Goal: Information Seeking & Learning: Learn about a topic

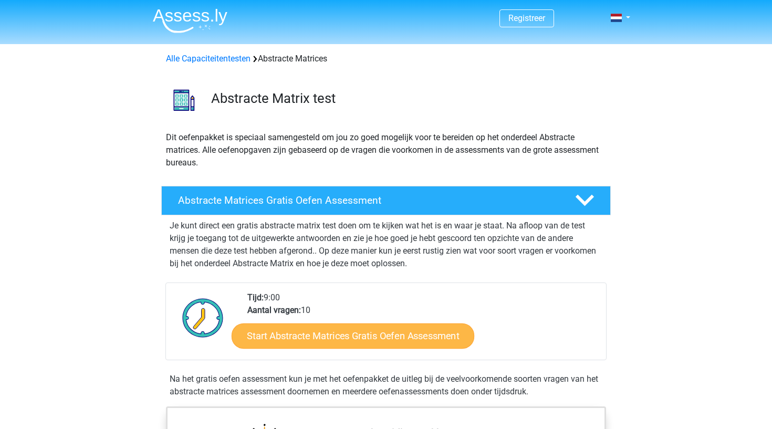
click at [330, 330] on link "Start Abstracte Matrices Gratis Oefen Assessment" at bounding box center [353, 335] width 243 height 25
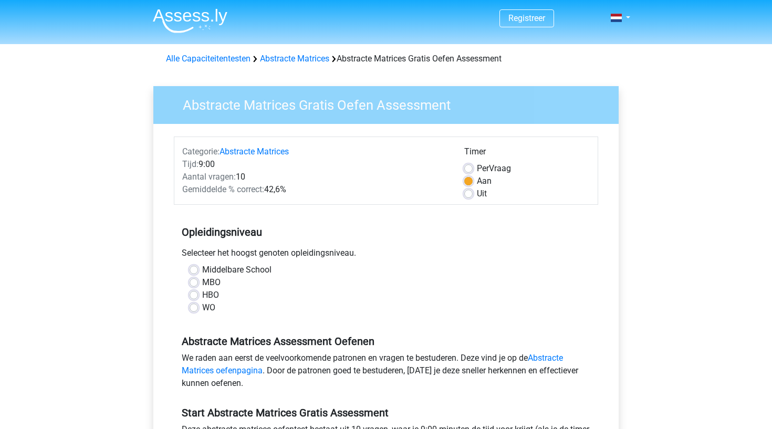
click at [210, 297] on label "HBO" at bounding box center [210, 295] width 17 height 13
click at [198, 297] on input "HBO" at bounding box center [194, 294] width 8 height 11
radio input "true"
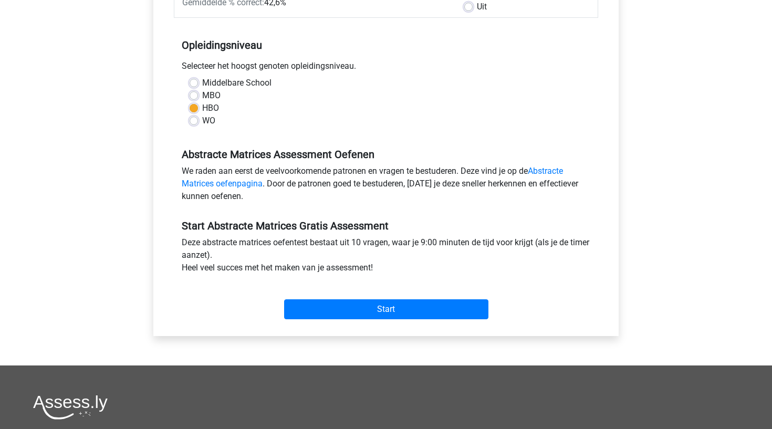
scroll to position [187, 0]
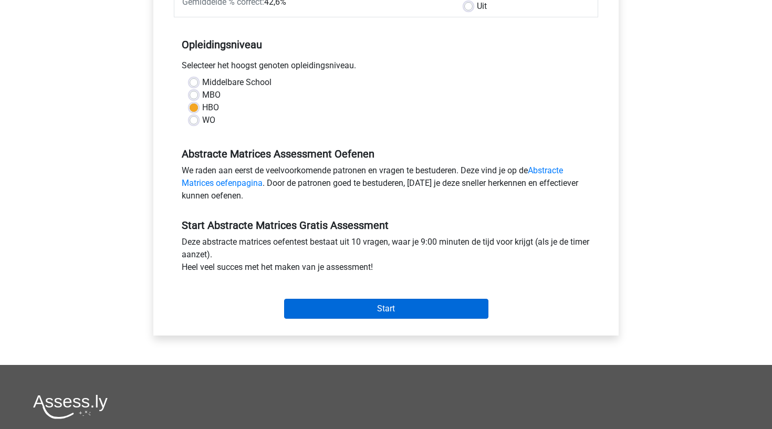
click at [322, 307] on input "Start" at bounding box center [386, 309] width 204 height 20
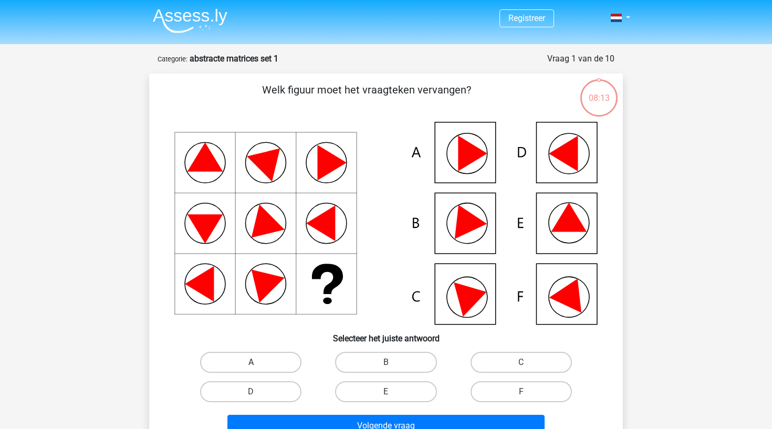
click at [264, 355] on label "A" at bounding box center [250, 362] width 101 height 21
click at [258, 362] on input "A" at bounding box center [254, 365] width 7 height 7
radio input "true"
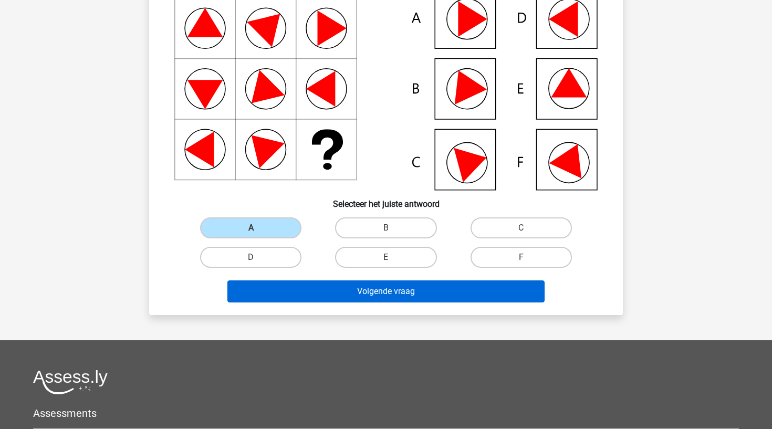
click at [316, 295] on button "Volgende vraag" at bounding box center [386, 291] width 318 height 22
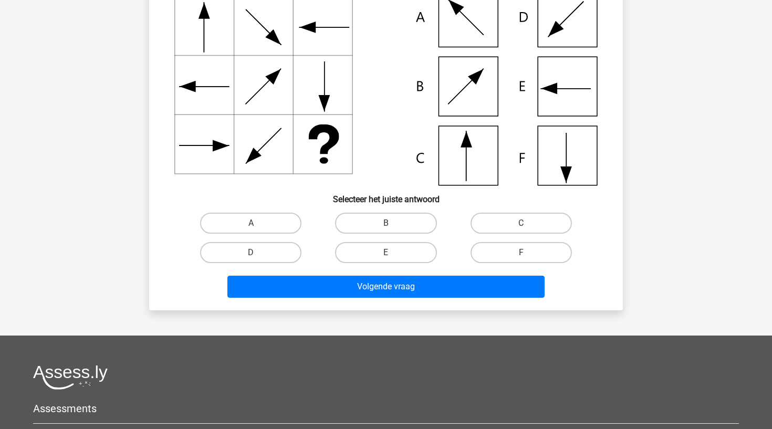
scroll to position [53, 0]
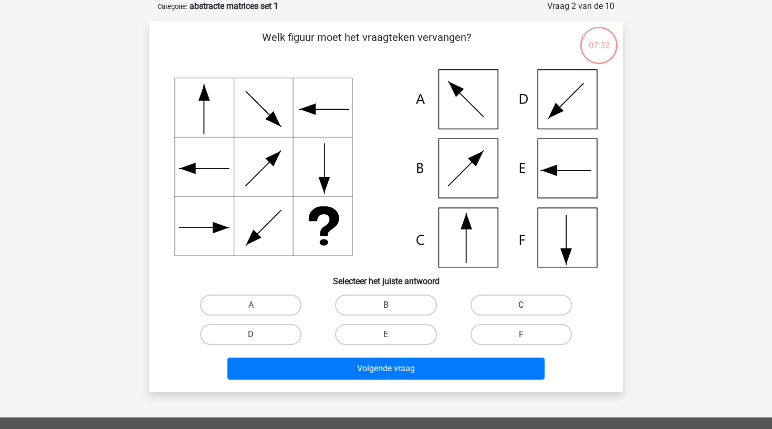
click at [506, 306] on label "C" at bounding box center [521, 305] width 101 height 21
click at [521, 306] on input "C" at bounding box center [524, 308] width 7 height 7
radio input "true"
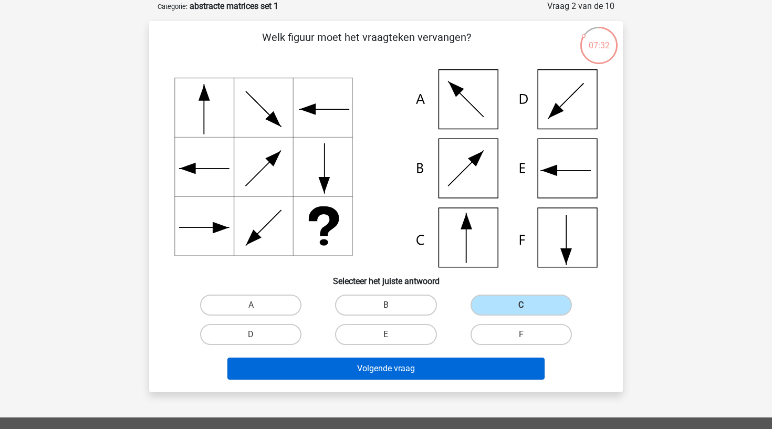
click at [472, 368] on button "Volgende vraag" at bounding box center [386, 369] width 318 height 22
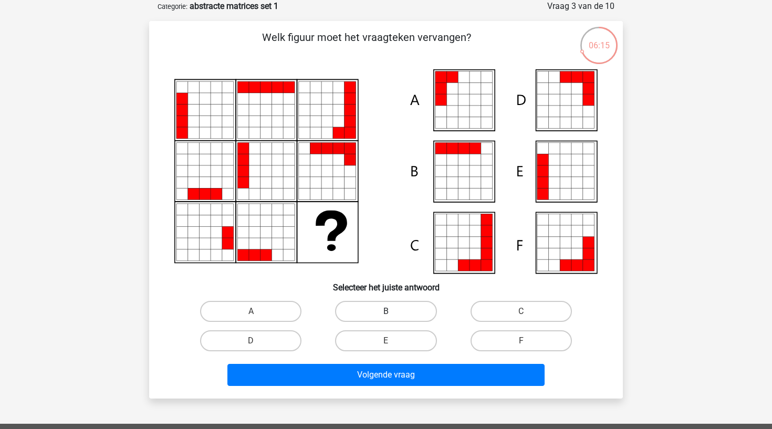
click at [376, 312] on label "B" at bounding box center [385, 311] width 101 height 21
click at [386, 312] on input "B" at bounding box center [389, 314] width 7 height 7
radio input "true"
click at [376, 312] on label "B" at bounding box center [385, 311] width 101 height 21
click at [386, 312] on input "B" at bounding box center [389, 314] width 7 height 7
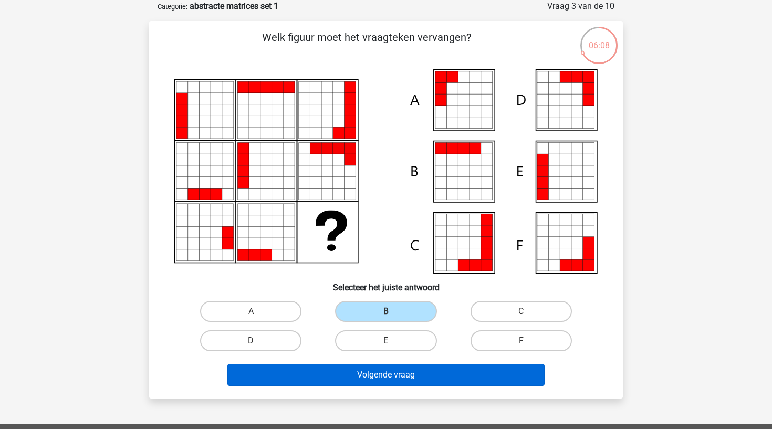
click at [396, 371] on button "Volgende vraag" at bounding box center [386, 375] width 318 height 22
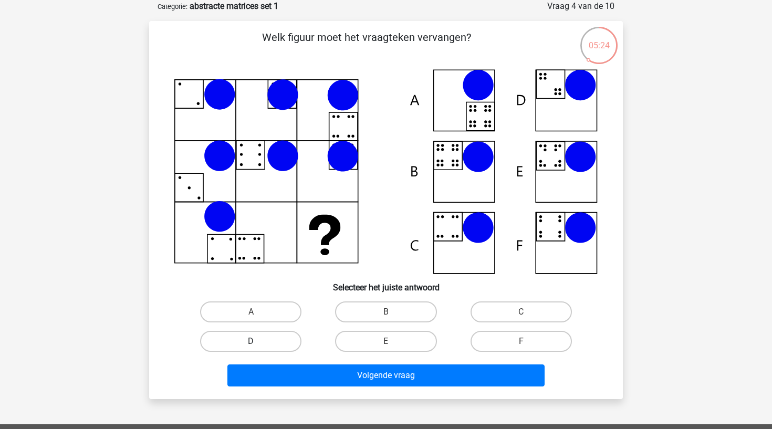
click at [219, 340] on label "D" at bounding box center [250, 341] width 101 height 21
click at [251, 341] on input "D" at bounding box center [254, 344] width 7 height 7
radio input "true"
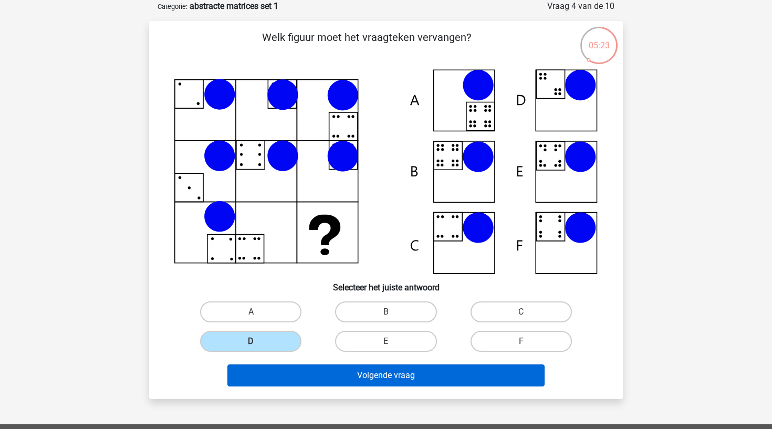
click at [264, 377] on button "Volgende vraag" at bounding box center [386, 375] width 318 height 22
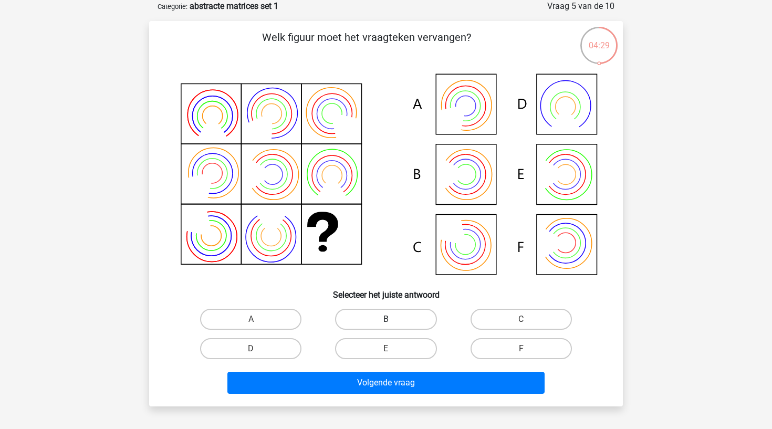
click at [374, 315] on label "B" at bounding box center [385, 319] width 101 height 21
click at [386, 319] on input "B" at bounding box center [389, 322] width 7 height 7
radio input "true"
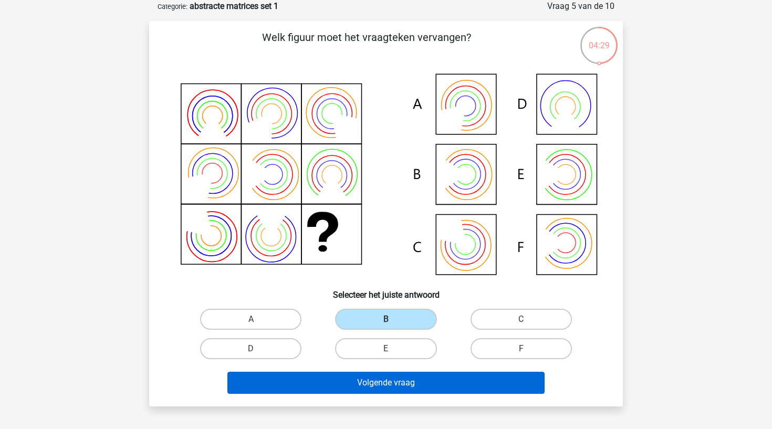
click at [387, 385] on button "Volgende vraag" at bounding box center [386, 383] width 318 height 22
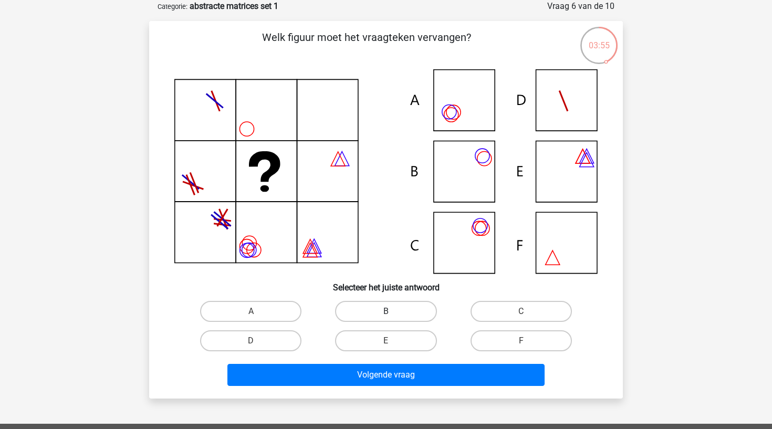
click at [377, 314] on label "B" at bounding box center [385, 311] width 101 height 21
click at [386, 314] on input "B" at bounding box center [389, 314] width 7 height 7
radio input "true"
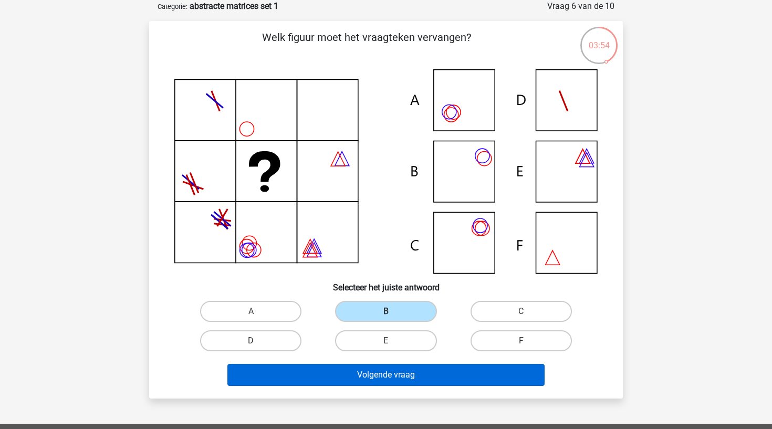
click at [378, 372] on button "Volgende vraag" at bounding box center [386, 375] width 318 height 22
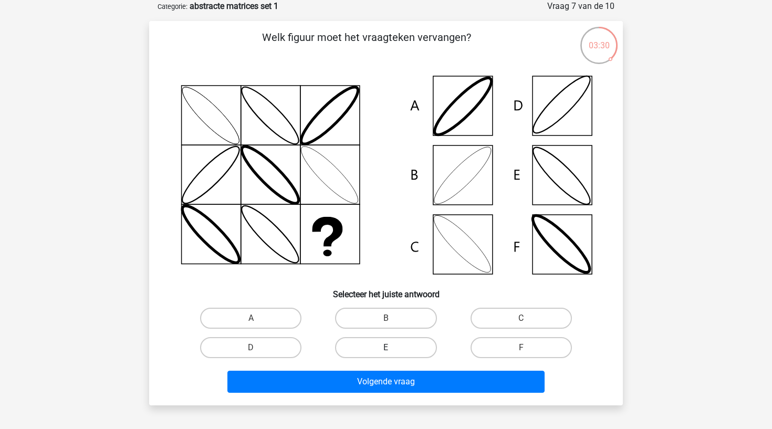
click at [397, 348] on label "E" at bounding box center [385, 347] width 101 height 21
click at [393, 348] on input "E" at bounding box center [389, 351] width 7 height 7
radio input "true"
click at [397, 348] on label "E" at bounding box center [385, 347] width 101 height 21
click at [393, 348] on input "E" at bounding box center [389, 351] width 7 height 7
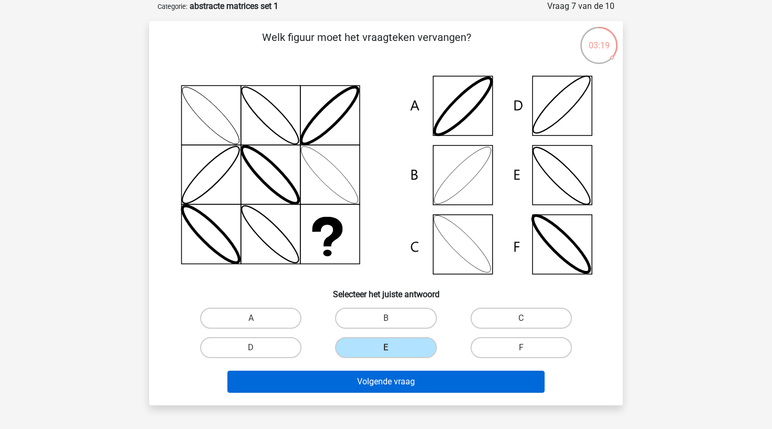
click at [392, 382] on button "Volgende vraag" at bounding box center [386, 382] width 318 height 22
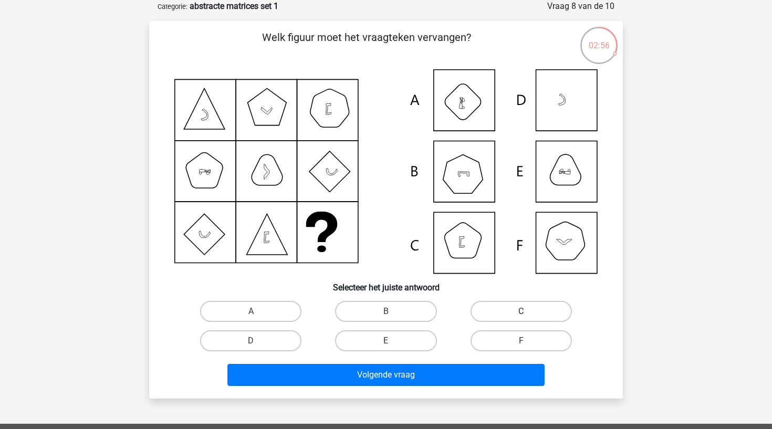
click at [502, 308] on label "C" at bounding box center [521, 311] width 101 height 21
click at [521, 311] on input "C" at bounding box center [524, 314] width 7 height 7
radio input "true"
click at [442, 353] on div "E" at bounding box center [385, 340] width 135 height 29
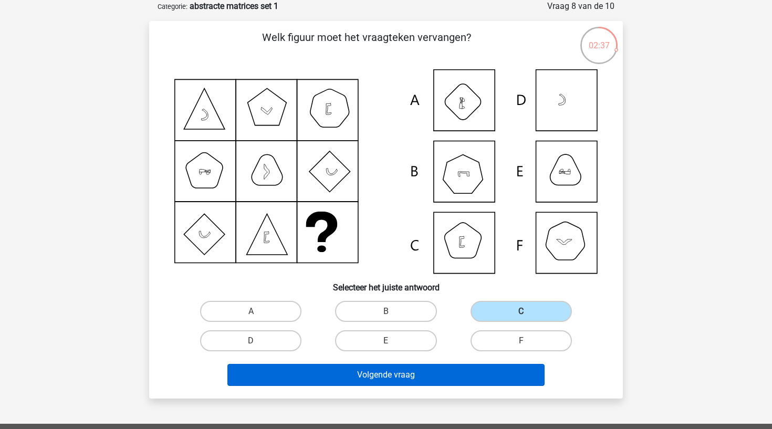
click at [428, 373] on button "Volgende vraag" at bounding box center [386, 375] width 318 height 22
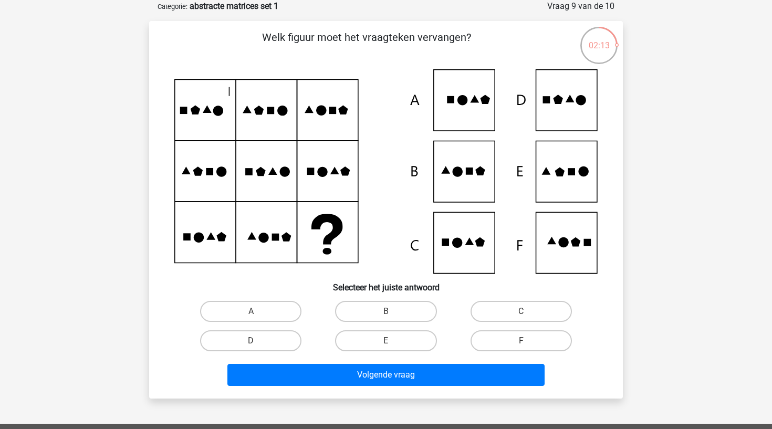
click at [446, 237] on icon at bounding box center [385, 171] width 423 height 204
click at [515, 315] on label "C" at bounding box center [521, 311] width 101 height 21
click at [521, 315] on input "C" at bounding box center [524, 314] width 7 height 7
radio input "true"
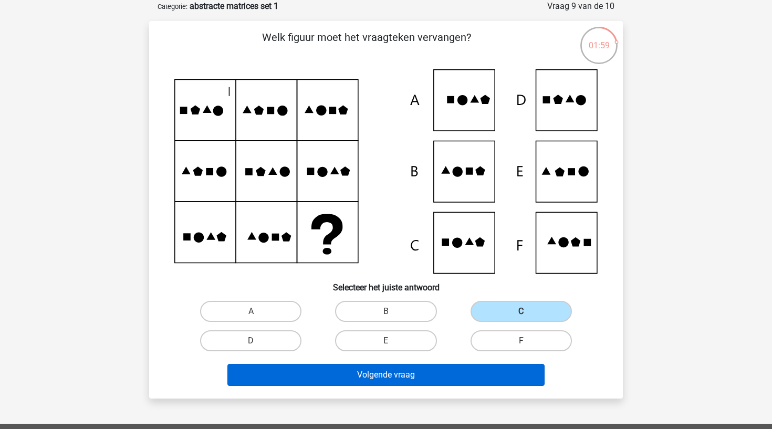
click at [430, 370] on button "Volgende vraag" at bounding box center [386, 375] width 318 height 22
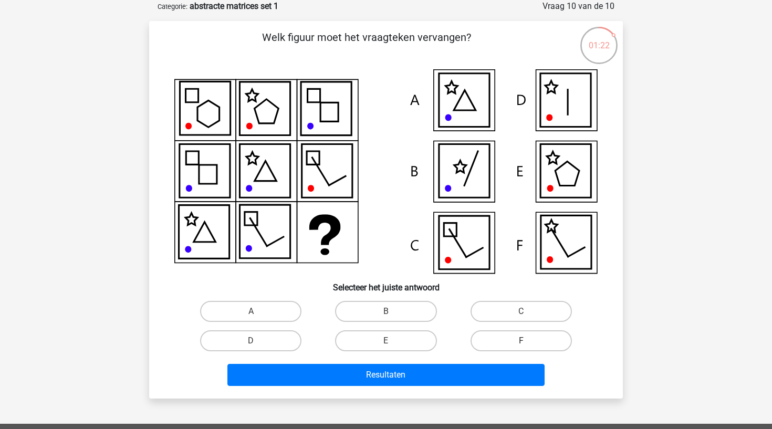
click at [502, 336] on label "F" at bounding box center [521, 340] width 101 height 21
click at [521, 341] on input "F" at bounding box center [524, 344] width 7 height 7
radio input "true"
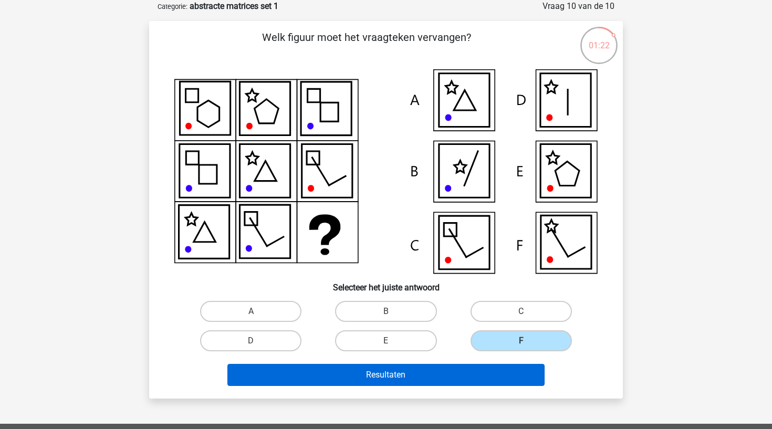
click at [466, 379] on button "Resultaten" at bounding box center [386, 375] width 318 height 22
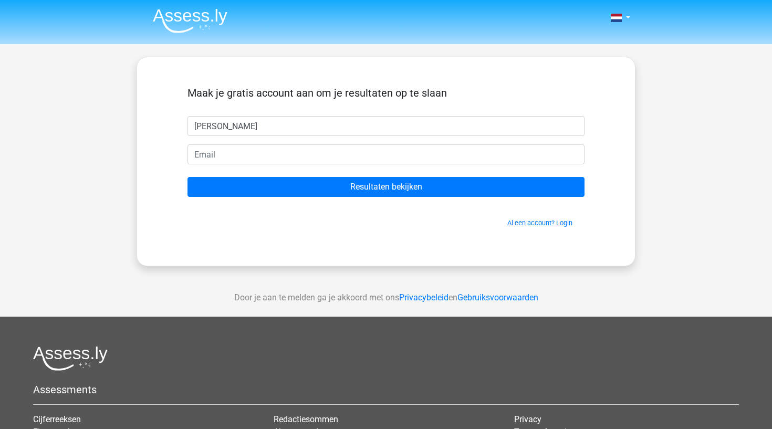
type input "melissa"
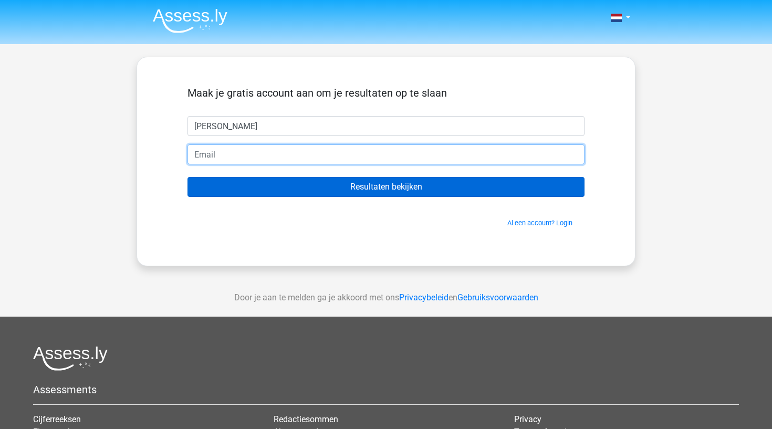
type input "pittiger.yang90@icloud.com"
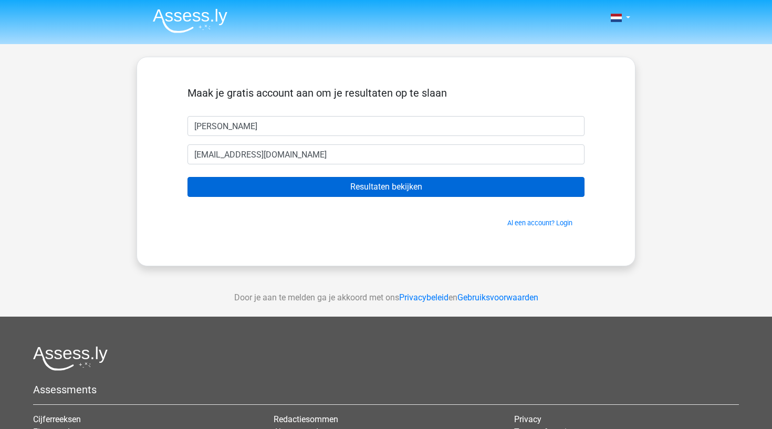
click at [435, 193] on input "Resultaten bekijken" at bounding box center [385, 187] width 397 height 20
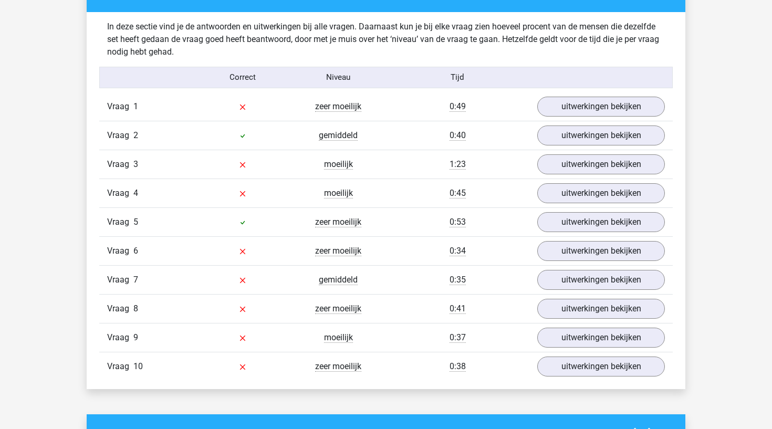
scroll to position [819, 0]
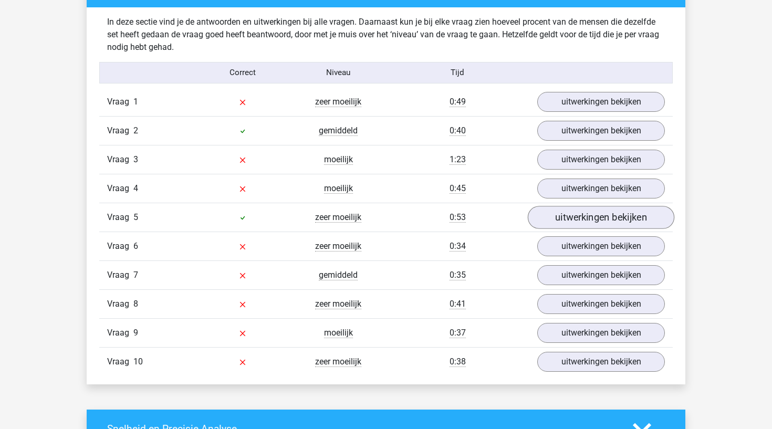
click at [577, 220] on link "uitwerkingen bekijken" at bounding box center [601, 217] width 147 height 23
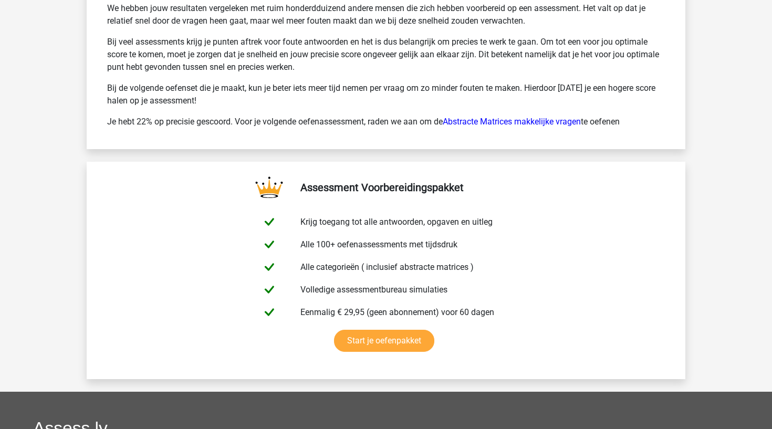
scroll to position [2410, 0]
click at [420, 120] on p "Je hebt 22% op precisie gescoord. Voor je volgende oefenassessment, raden we aa…" at bounding box center [386, 121] width 558 height 13
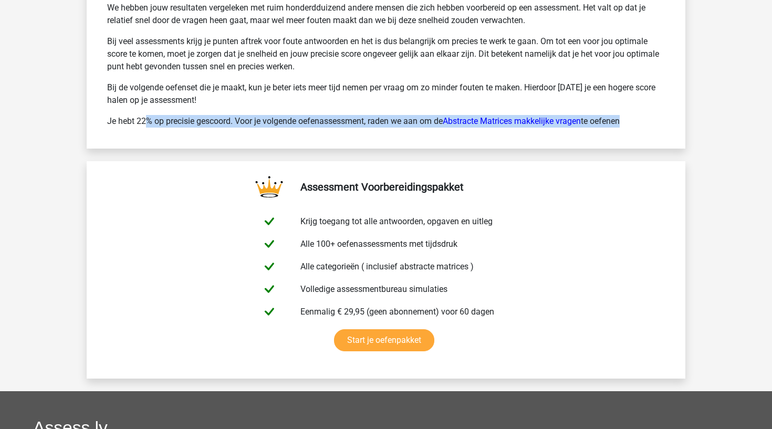
click at [420, 120] on p "Je hebt 22% op precisie gescoord. Voor je volgende oefenassessment, raden we aa…" at bounding box center [386, 121] width 558 height 13
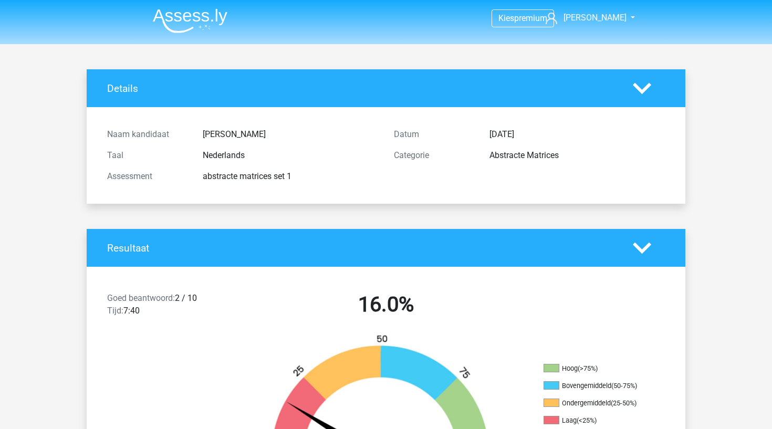
scroll to position [0, 0]
click at [602, 16] on span "[PERSON_NAME]" at bounding box center [595, 18] width 63 height 10
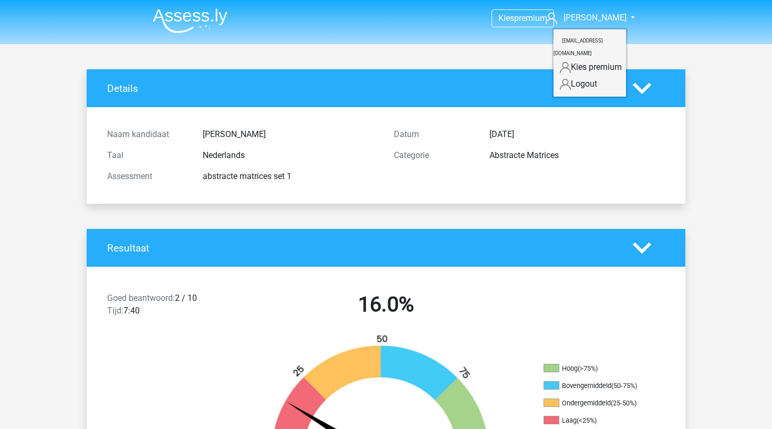
click at [190, 11] on img at bounding box center [190, 20] width 75 height 25
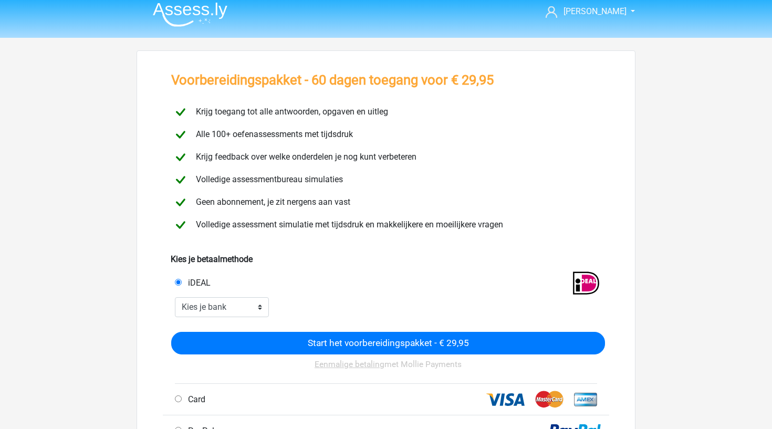
scroll to position [7, 0]
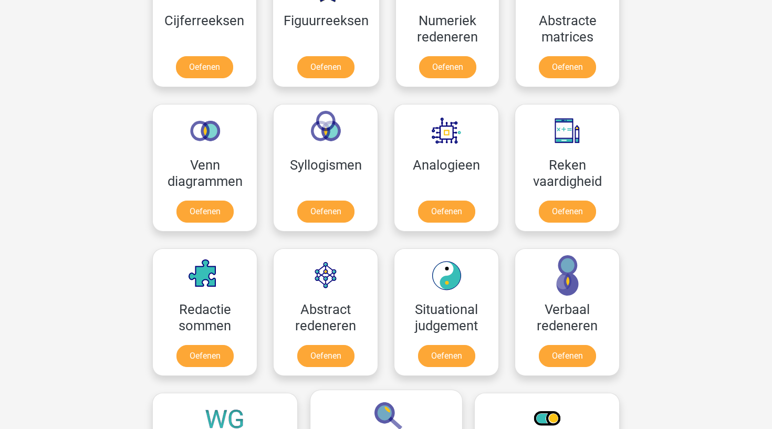
scroll to position [533, 0]
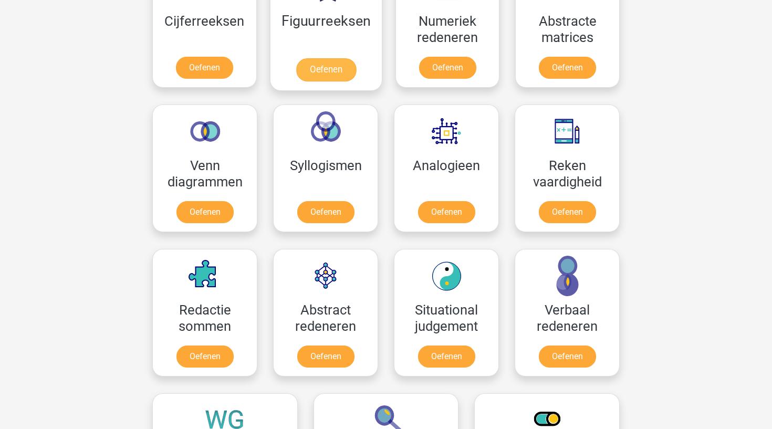
click at [326, 71] on link "Oefenen" at bounding box center [326, 69] width 60 height 23
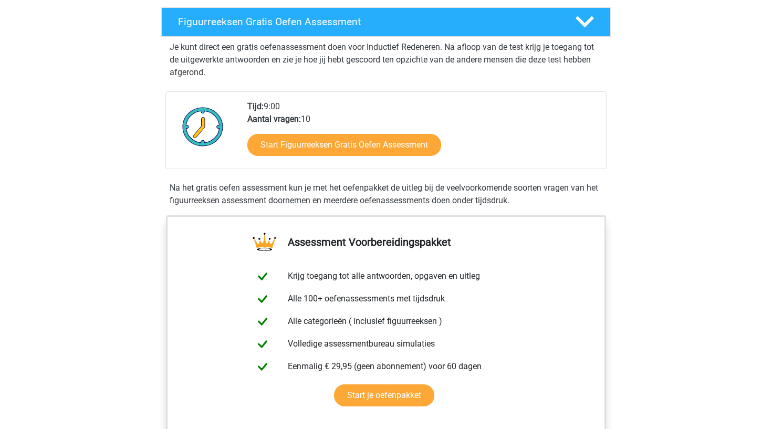
scroll to position [182, 0]
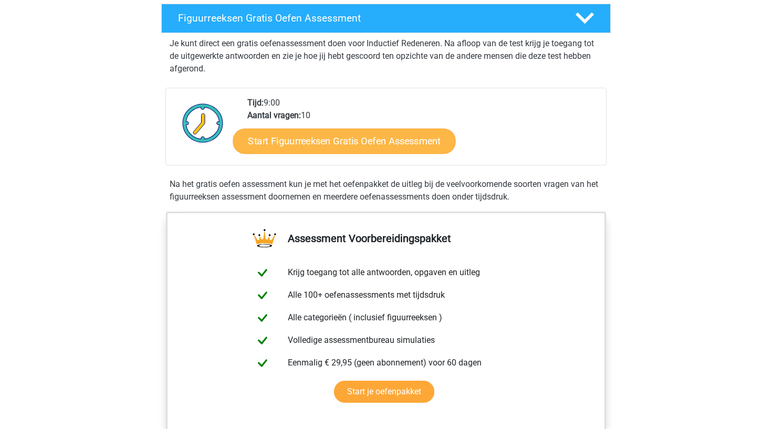
click at [366, 145] on link "Start Figuurreeksen Gratis Oefen Assessment" at bounding box center [344, 140] width 223 height 25
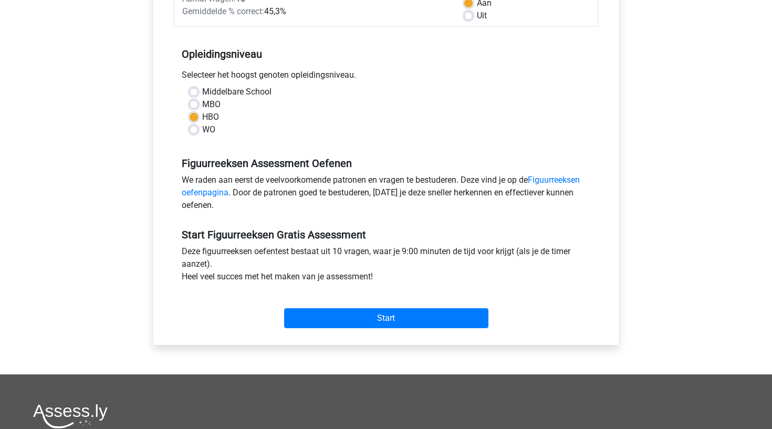
scroll to position [186, 0]
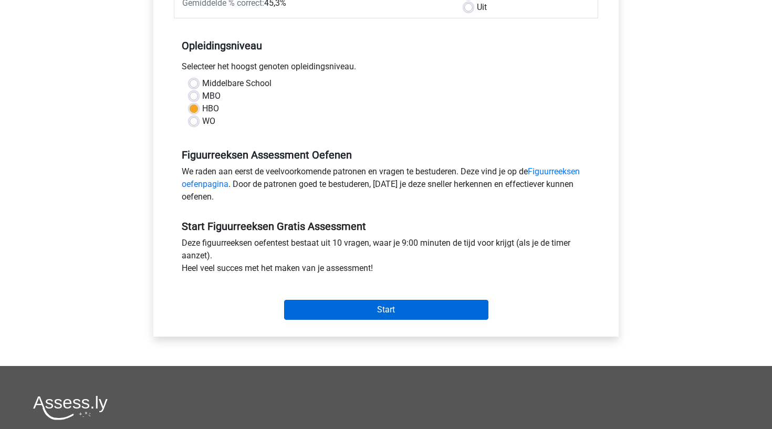
click at [346, 312] on input "Start" at bounding box center [386, 310] width 204 height 20
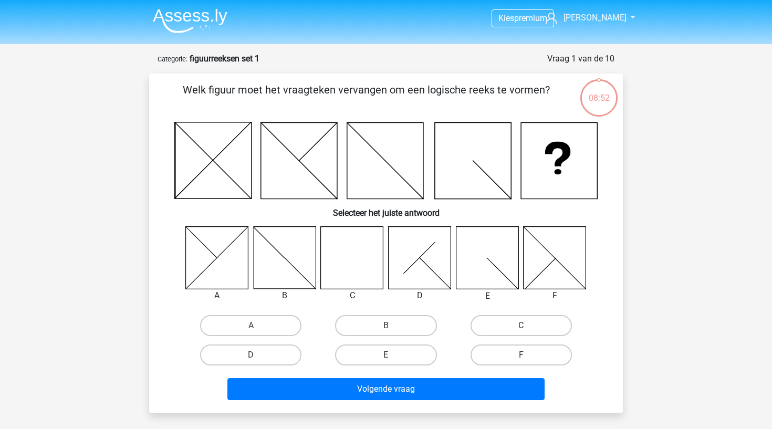
click at [520, 326] on label "C" at bounding box center [521, 325] width 101 height 21
click at [521, 326] on input "C" at bounding box center [524, 329] width 7 height 7
radio input "true"
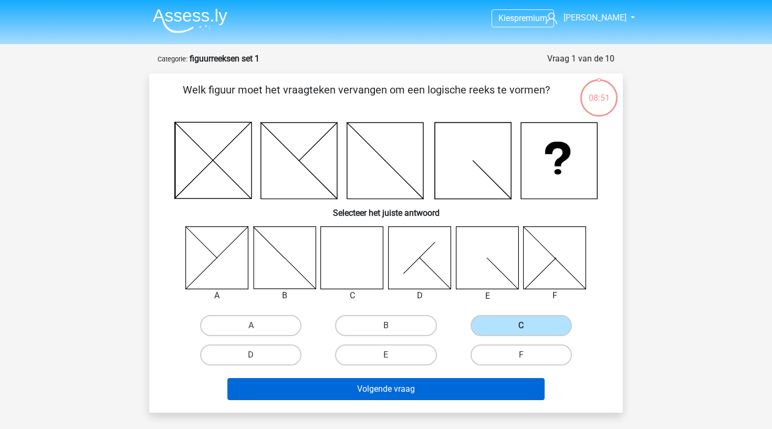
click at [482, 388] on button "Volgende vraag" at bounding box center [386, 389] width 318 height 22
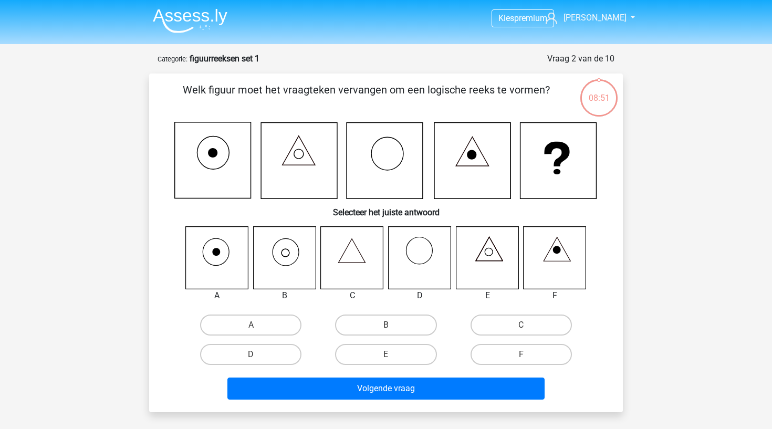
scroll to position [53, 0]
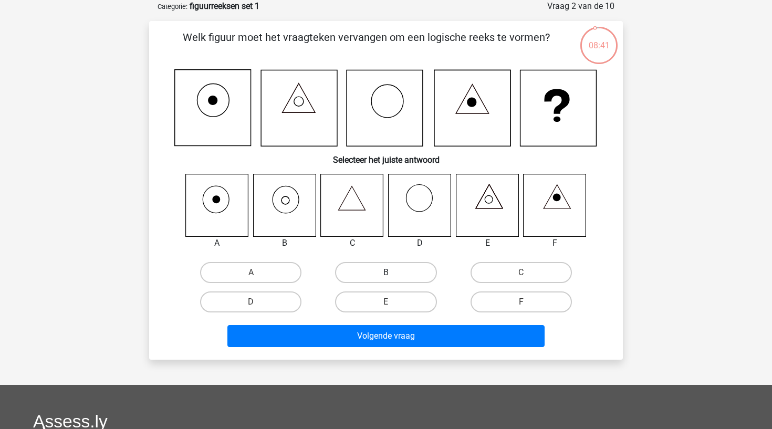
click at [355, 274] on label "B" at bounding box center [385, 272] width 101 height 21
click at [386, 274] on input "B" at bounding box center [389, 276] width 7 height 7
radio input "true"
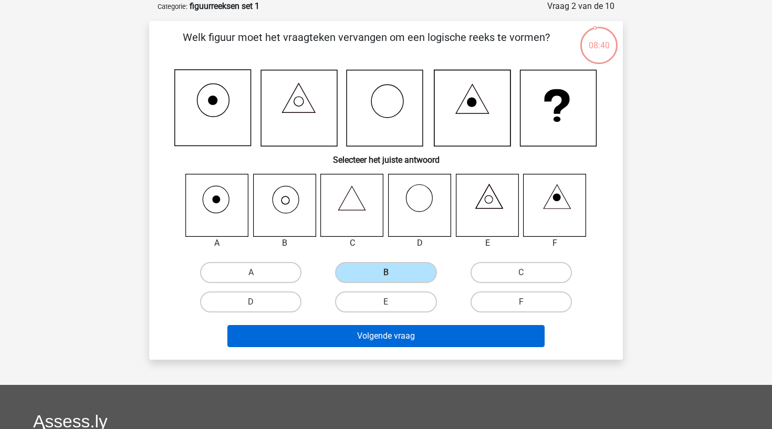
click at [348, 331] on button "Volgende vraag" at bounding box center [386, 336] width 318 height 22
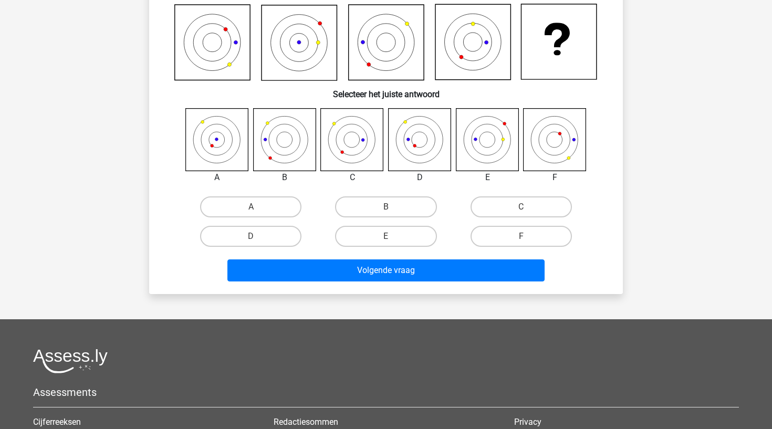
scroll to position [121, 0]
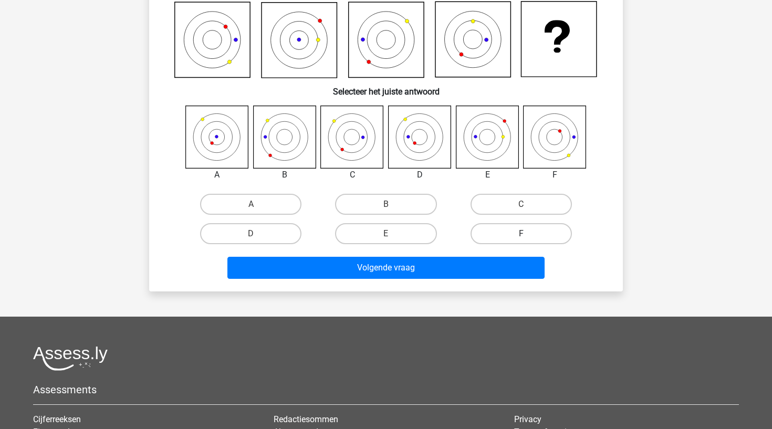
click at [526, 232] on label "F" at bounding box center [521, 233] width 101 height 21
click at [526, 234] on input "F" at bounding box center [524, 237] width 7 height 7
radio input "true"
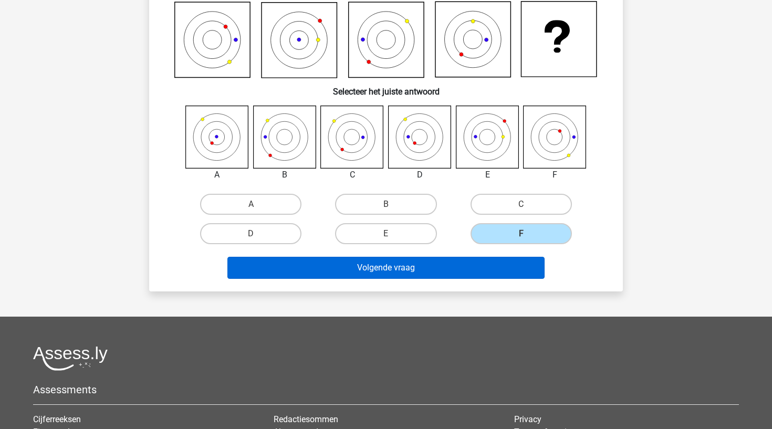
click at [506, 269] on button "Volgende vraag" at bounding box center [386, 268] width 318 height 22
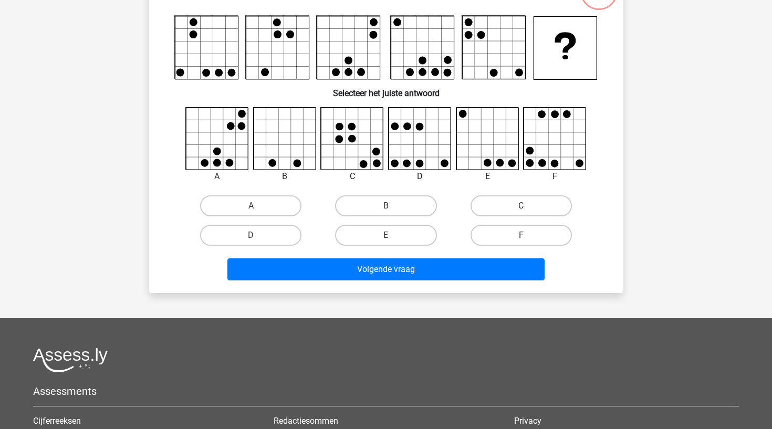
scroll to position [108, 0]
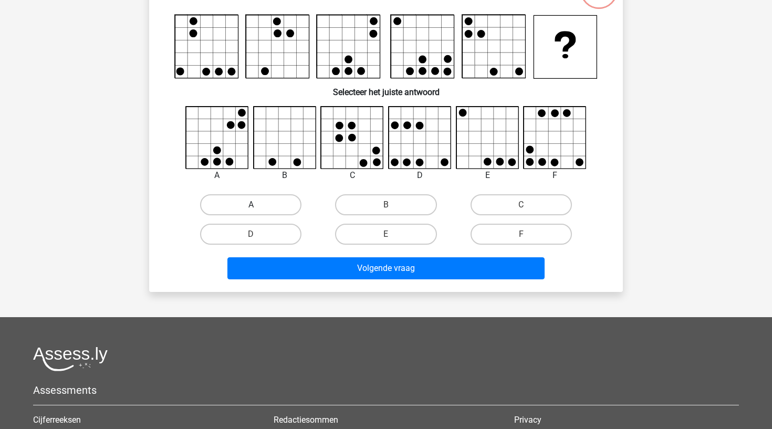
click at [262, 204] on label "A" at bounding box center [250, 204] width 101 height 21
click at [258, 205] on input "A" at bounding box center [254, 208] width 7 height 7
radio input "true"
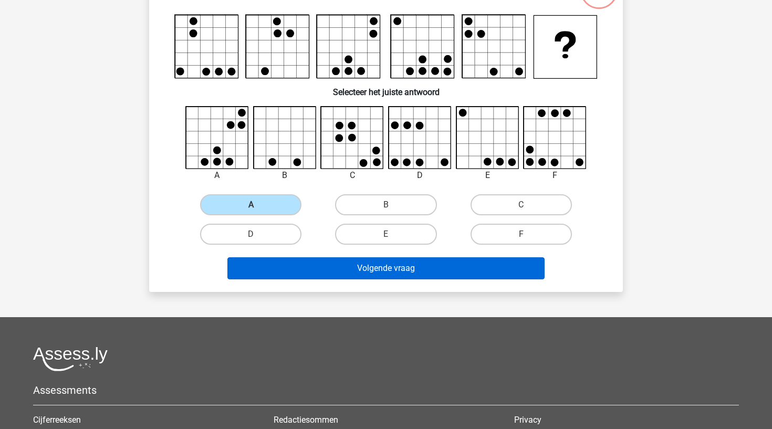
click at [325, 278] on button "Volgende vraag" at bounding box center [386, 268] width 318 height 22
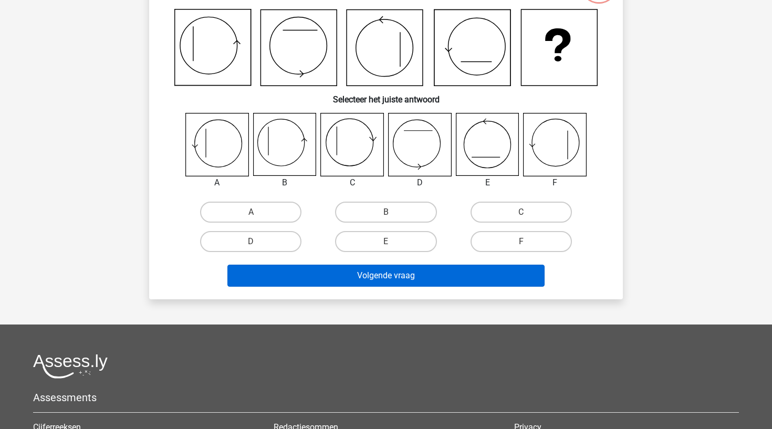
scroll to position [113, 0]
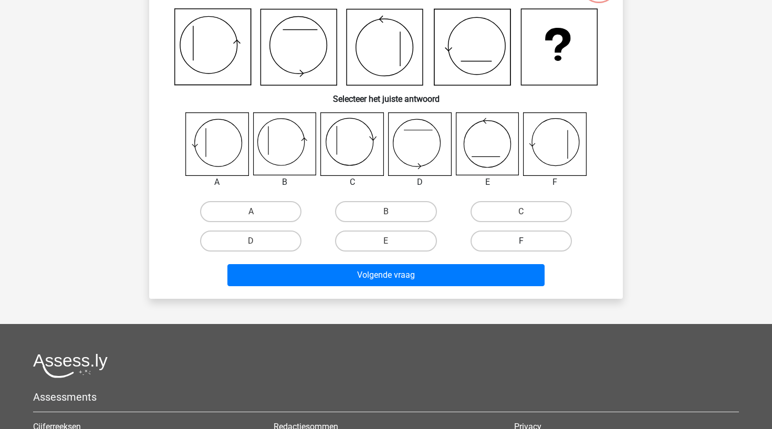
click at [497, 246] on label "F" at bounding box center [521, 241] width 101 height 21
click at [521, 246] on input "F" at bounding box center [524, 244] width 7 height 7
radio input "true"
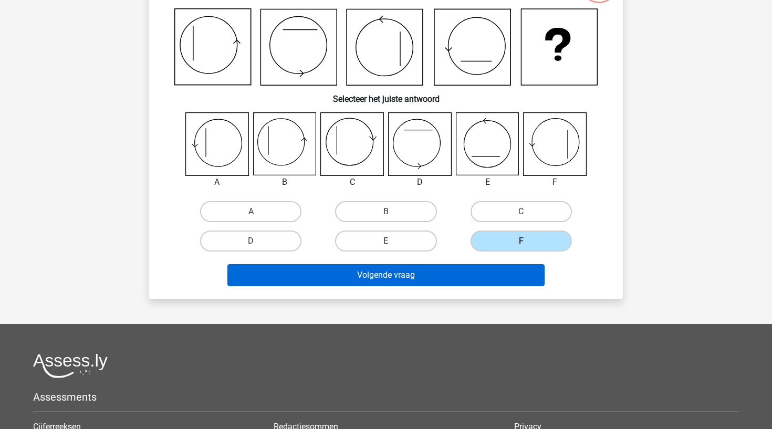
click at [490, 282] on button "Volgende vraag" at bounding box center [386, 275] width 318 height 22
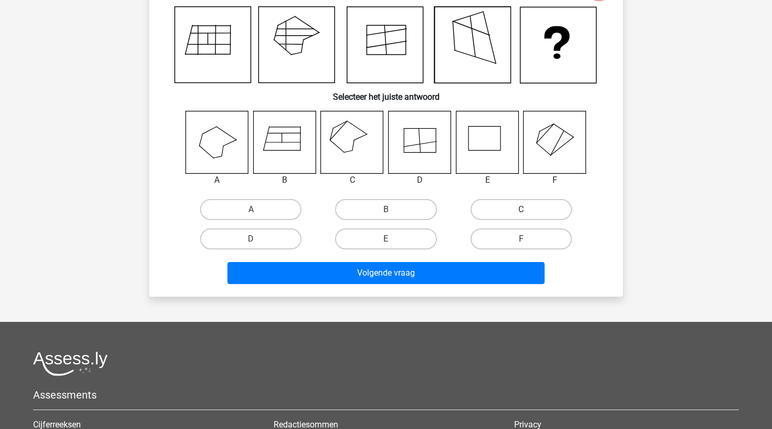
scroll to position [117, 0]
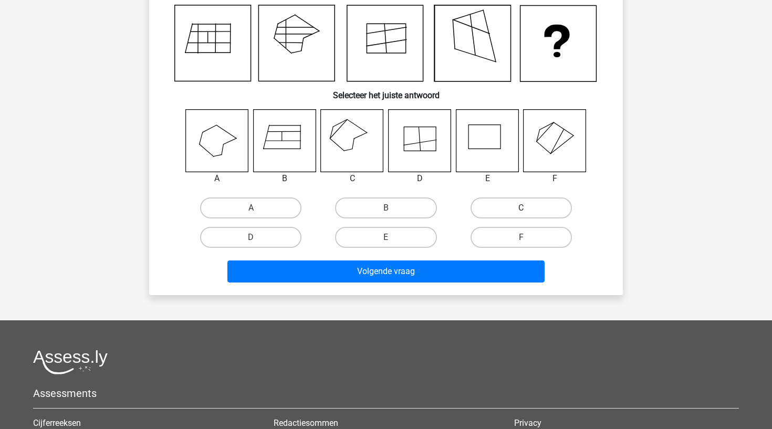
click at [505, 202] on label "C" at bounding box center [521, 207] width 101 height 21
click at [521, 208] on input "C" at bounding box center [524, 211] width 7 height 7
radio input "true"
click at [472, 255] on div "Volgende vraag" at bounding box center [386, 269] width 440 height 35
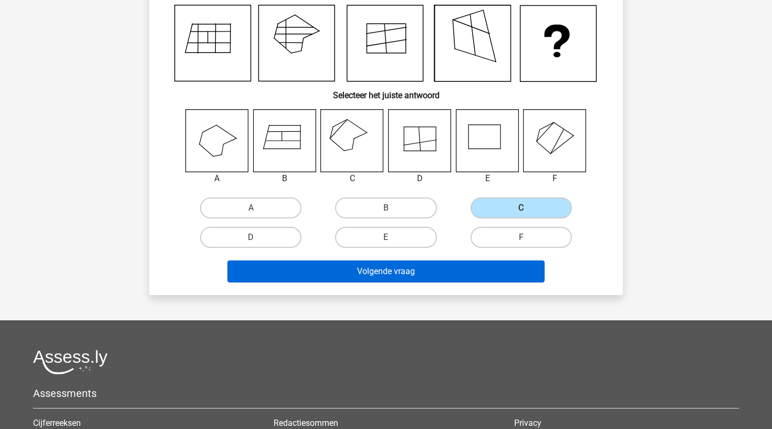
click at [473, 273] on button "Volgende vraag" at bounding box center [386, 271] width 318 height 22
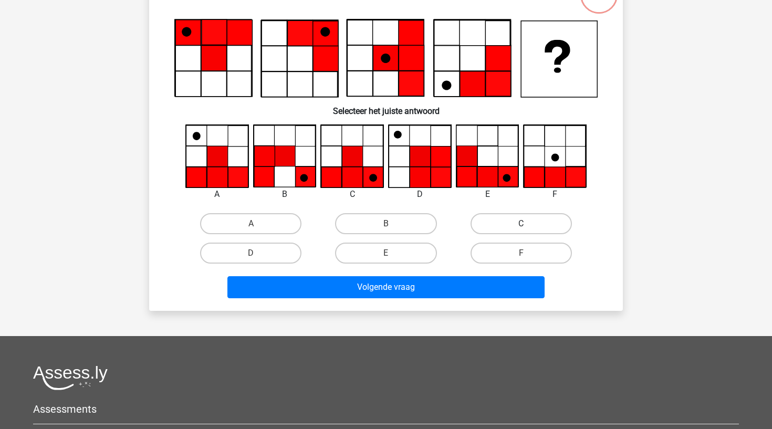
scroll to position [105, 0]
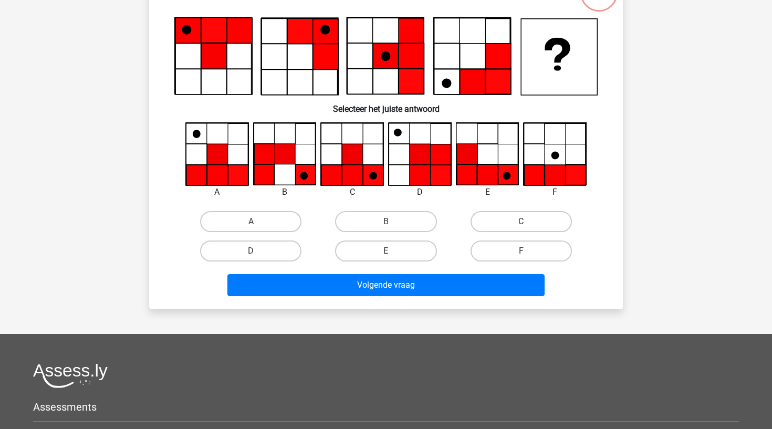
click at [499, 228] on label "C" at bounding box center [521, 221] width 101 height 21
click at [521, 228] on input "C" at bounding box center [524, 225] width 7 height 7
radio input "true"
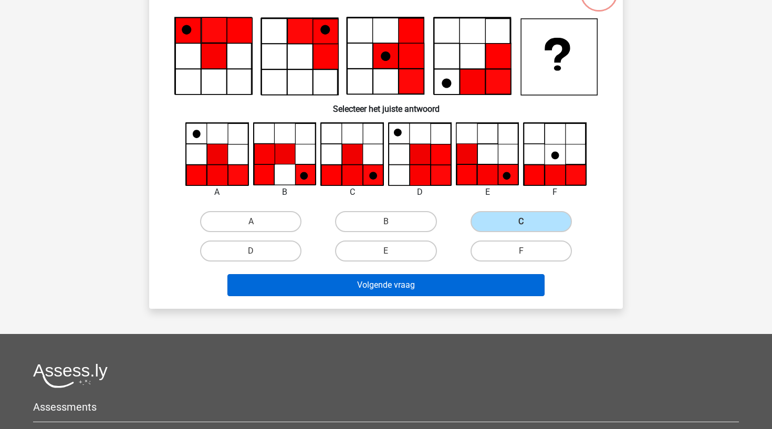
click at [484, 291] on button "Volgende vraag" at bounding box center [386, 285] width 318 height 22
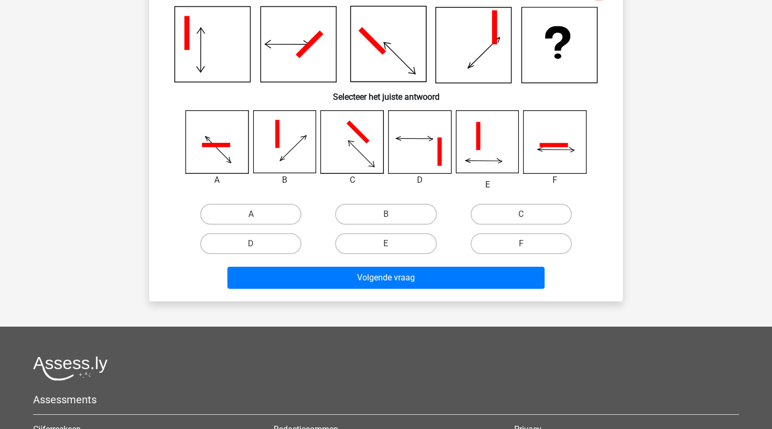
scroll to position [121, 0]
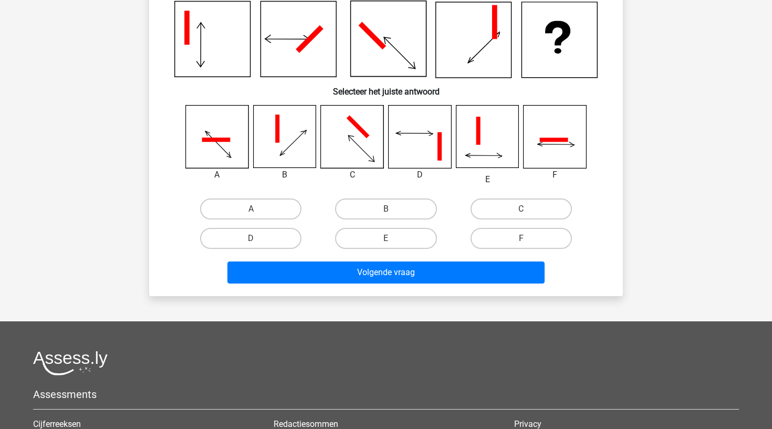
click at [349, 146] on icon at bounding box center [352, 137] width 62 height 62
click at [496, 206] on label "C" at bounding box center [521, 209] width 101 height 21
click at [521, 209] on input "C" at bounding box center [524, 212] width 7 height 7
radio input "true"
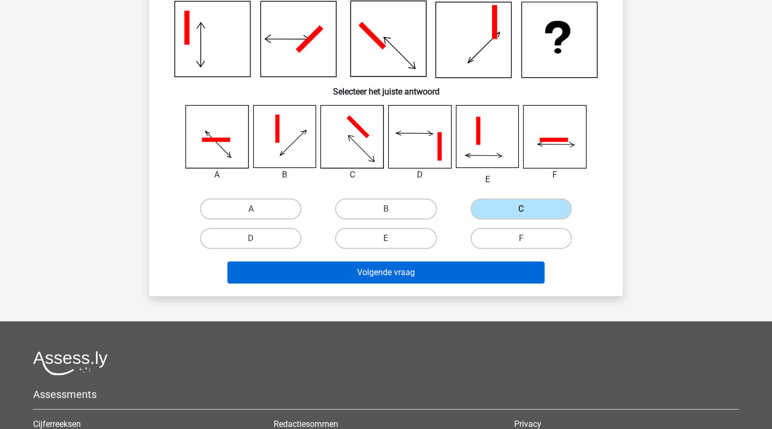
click at [478, 270] on button "Volgende vraag" at bounding box center [386, 273] width 318 height 22
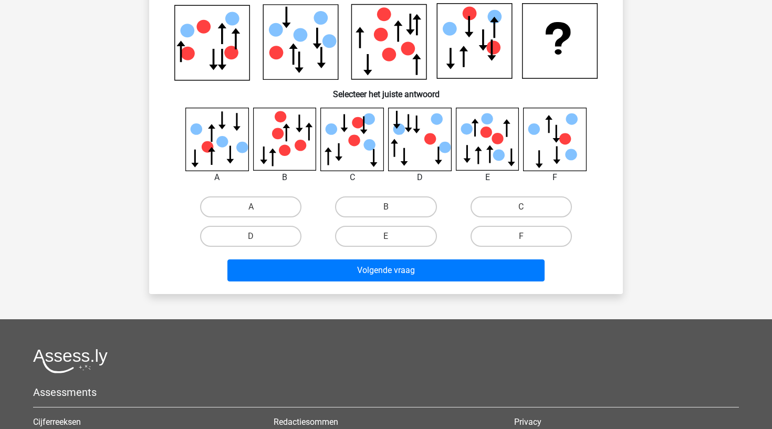
scroll to position [119, 0]
click at [282, 239] on label "D" at bounding box center [250, 235] width 101 height 21
click at [258, 239] on input "D" at bounding box center [254, 239] width 7 height 7
radio input "true"
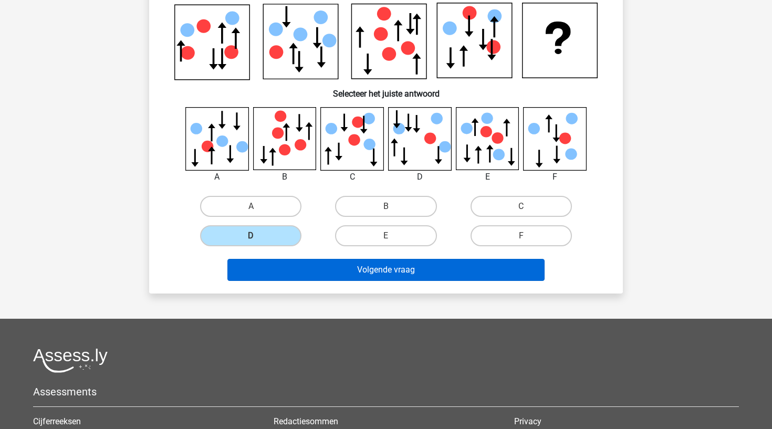
click at [311, 277] on button "Volgende vraag" at bounding box center [386, 270] width 318 height 22
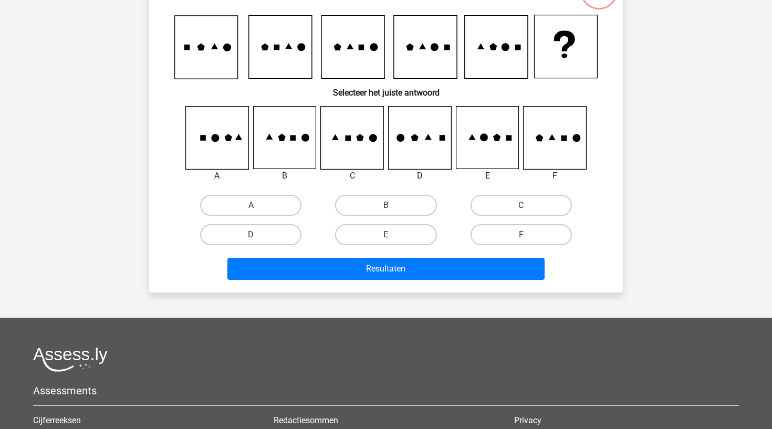
scroll to position [109, 0]
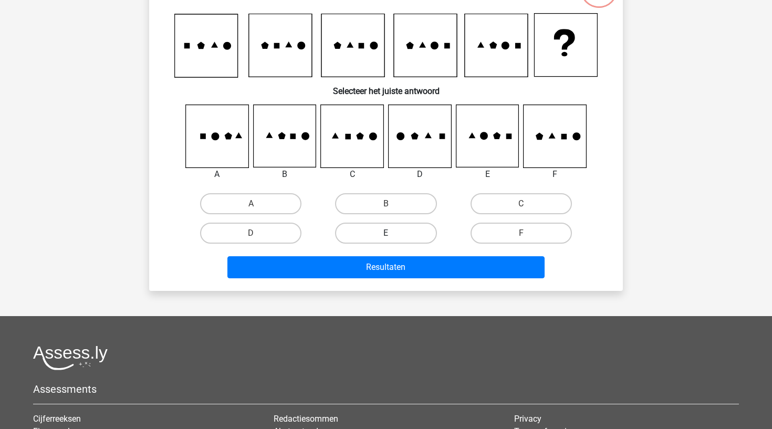
click at [403, 228] on label "E" at bounding box center [385, 233] width 101 height 21
click at [393, 233] on input "E" at bounding box center [389, 236] width 7 height 7
radio input "true"
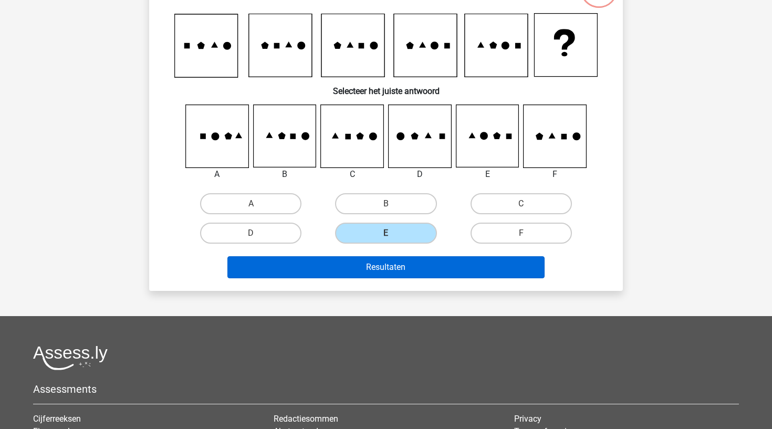
click at [403, 264] on button "Resultaten" at bounding box center [386, 267] width 318 height 22
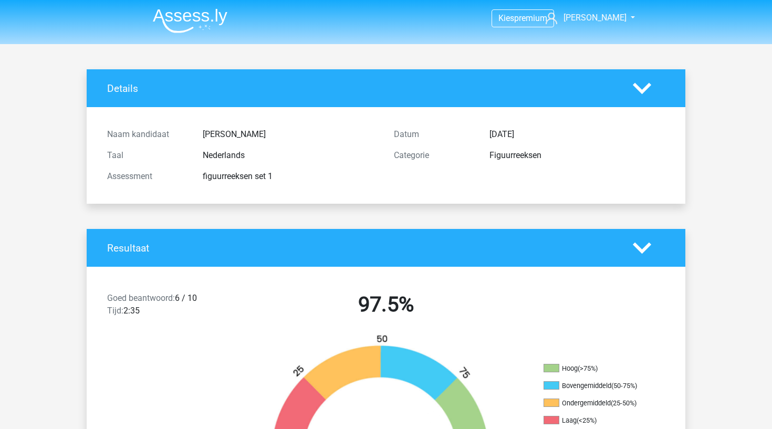
click at [205, 27] on img at bounding box center [190, 20] width 75 height 25
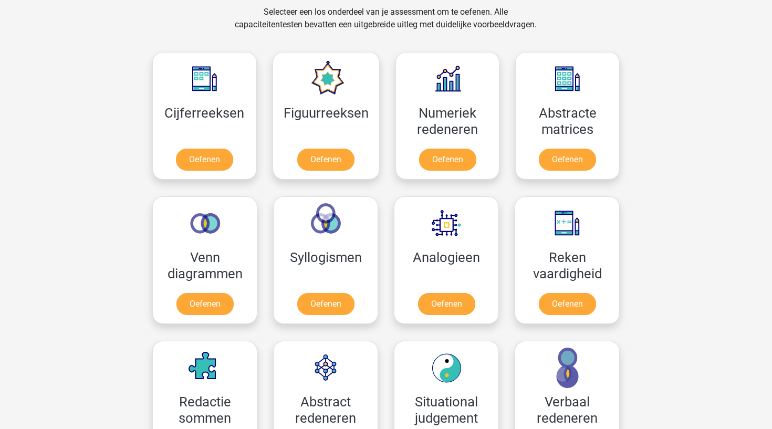
scroll to position [440, 0]
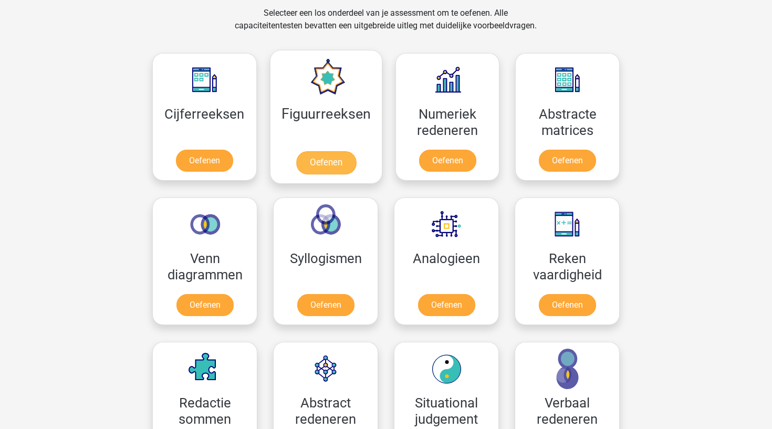
click at [337, 160] on link "Oefenen" at bounding box center [326, 162] width 60 height 23
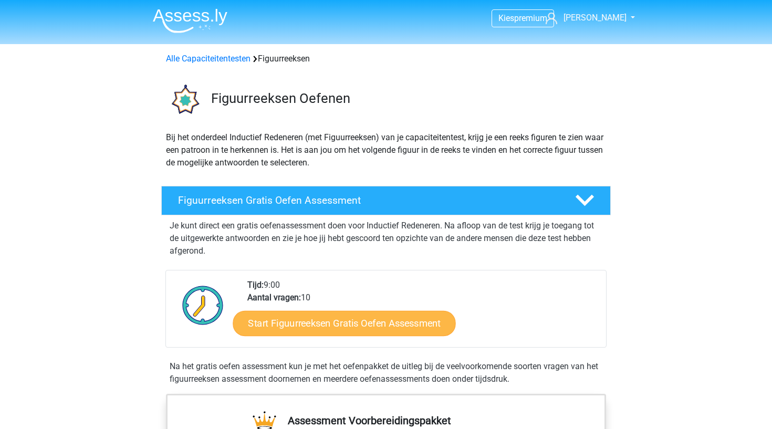
click at [353, 318] on link "Start Figuurreeksen Gratis Oefen Assessment" at bounding box center [344, 322] width 223 height 25
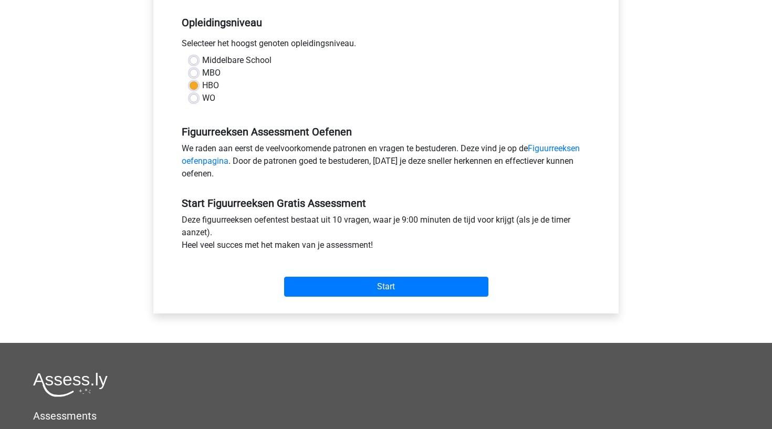
scroll to position [211, 0]
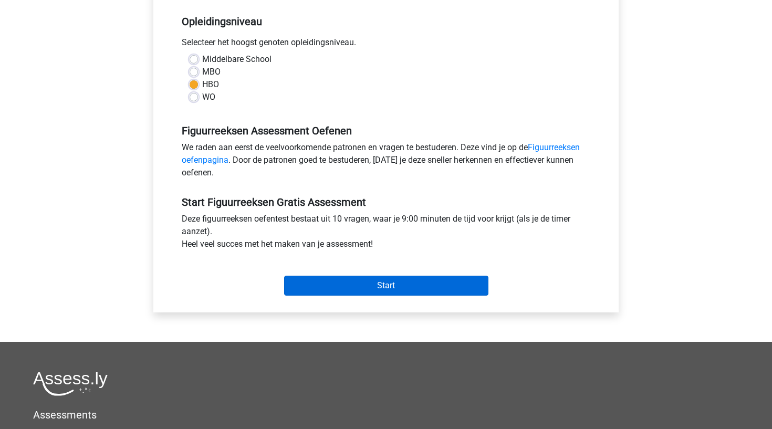
click at [354, 291] on input "Start" at bounding box center [386, 286] width 204 height 20
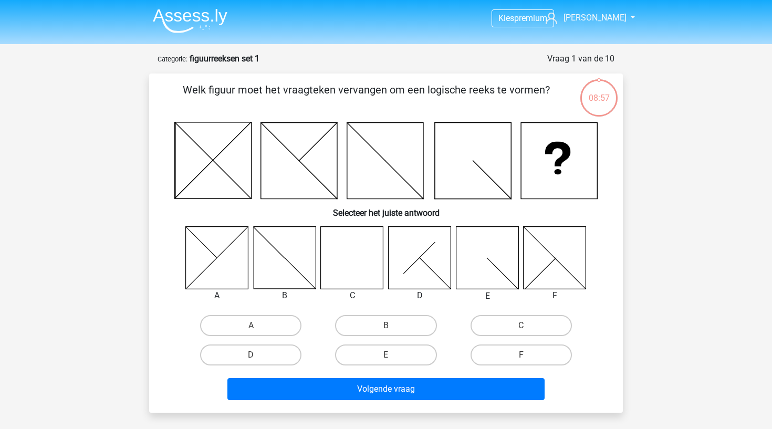
click at [209, 16] on img at bounding box center [190, 20] width 75 height 25
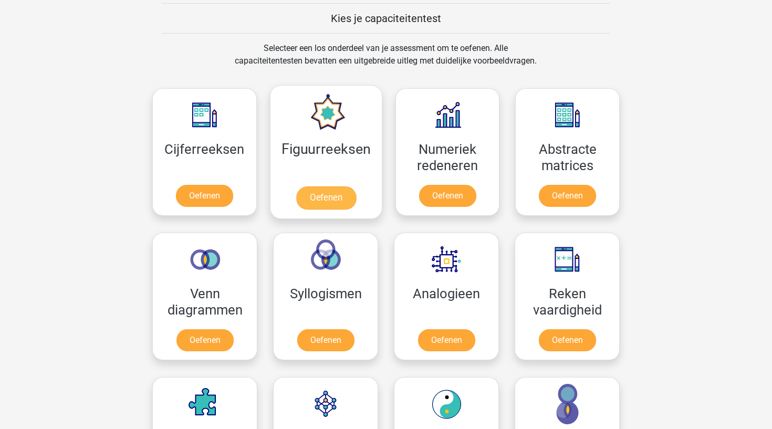
scroll to position [401, 0]
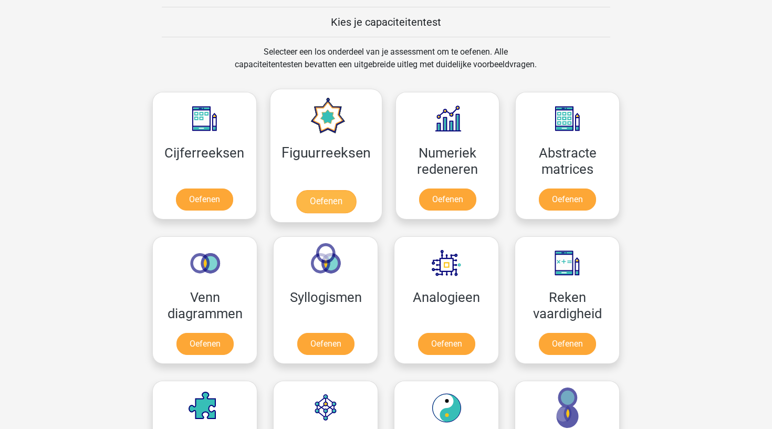
click at [326, 201] on link "Oefenen" at bounding box center [326, 201] width 60 height 23
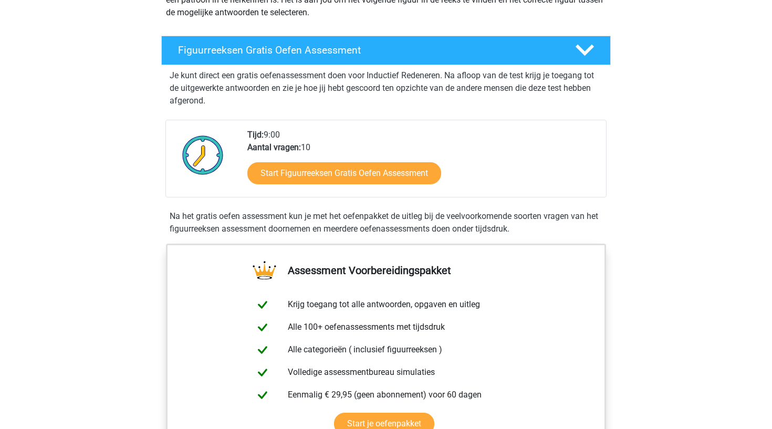
scroll to position [153, 0]
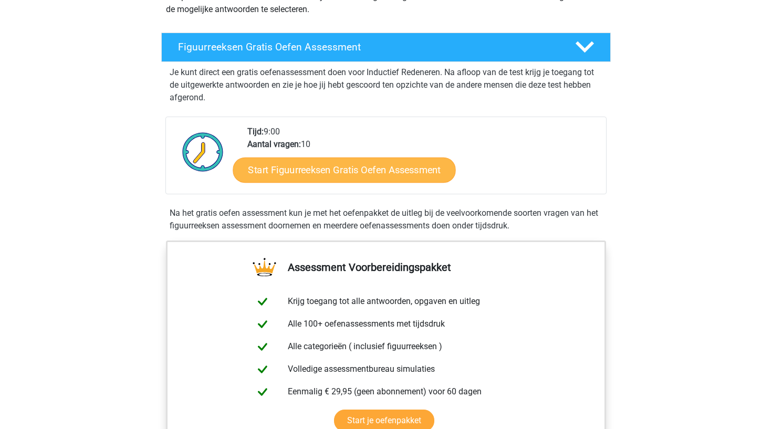
click at [331, 168] on link "Start Figuurreeksen Gratis Oefen Assessment" at bounding box center [344, 169] width 223 height 25
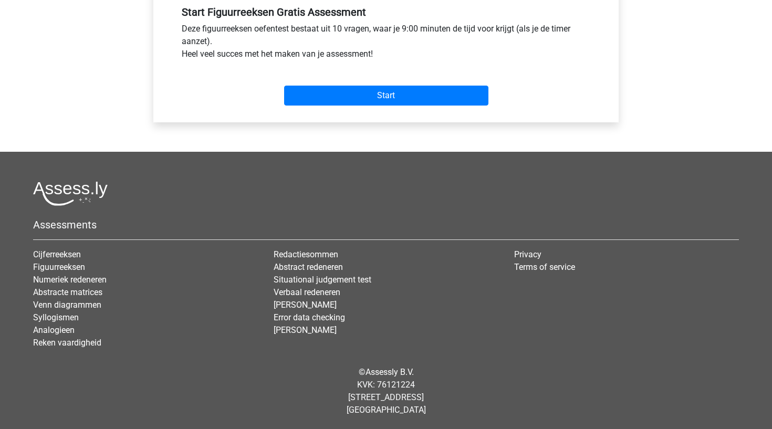
scroll to position [401, 0]
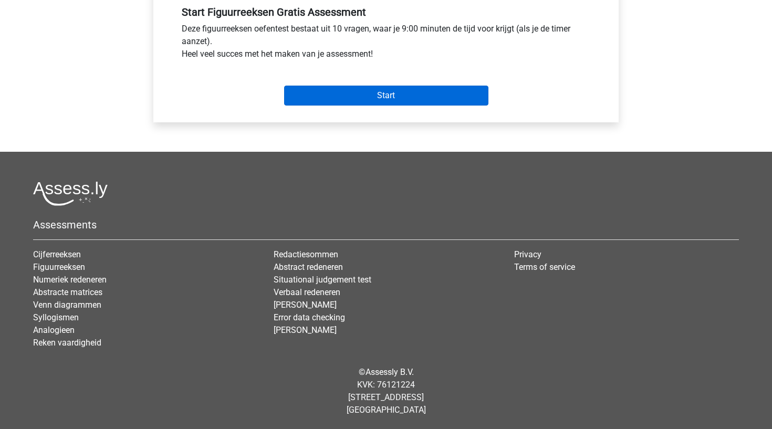
click at [390, 96] on input "Start" at bounding box center [386, 96] width 204 height 20
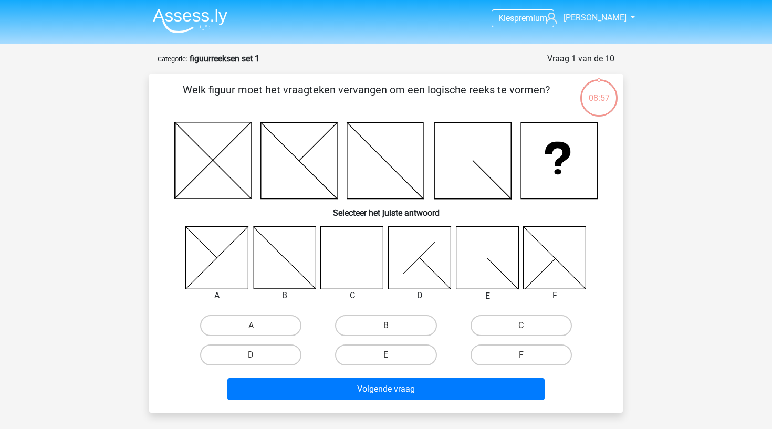
click at [199, 32] on img at bounding box center [190, 20] width 75 height 25
